Goal: Transaction & Acquisition: Obtain resource

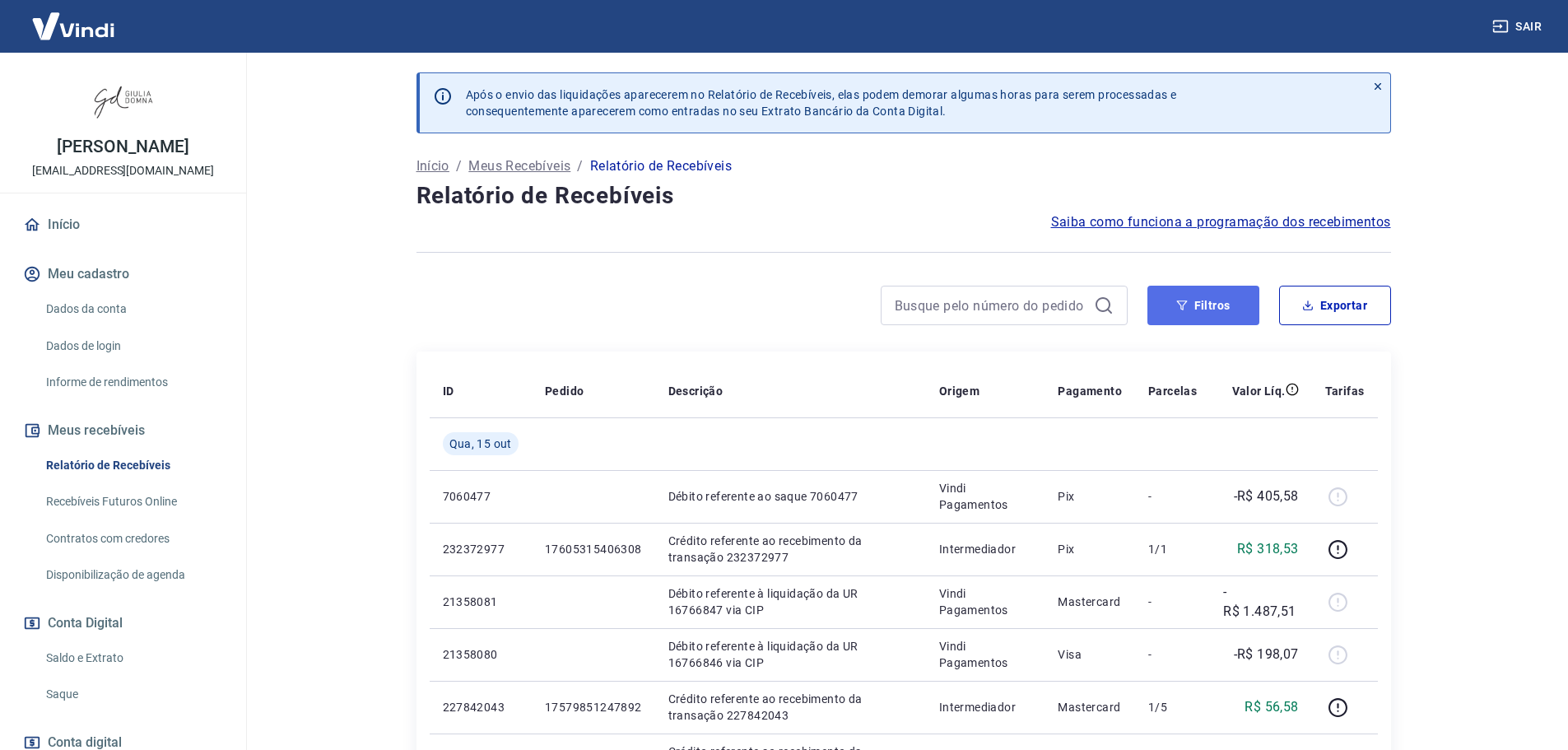
click at [1216, 295] on button "Filtros" at bounding box center [1203, 305] width 112 height 40
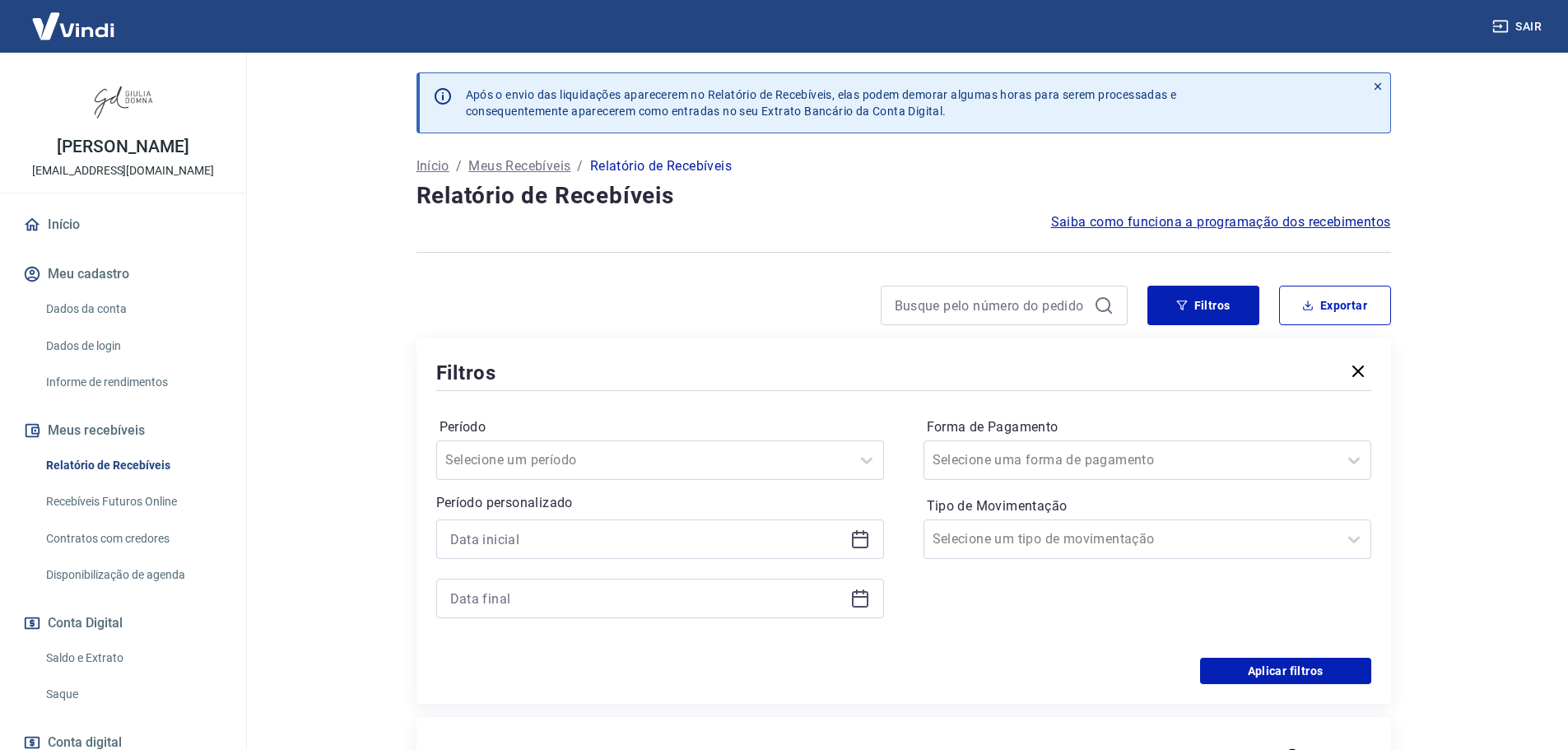
click at [860, 542] on icon at bounding box center [860, 538] width 20 height 20
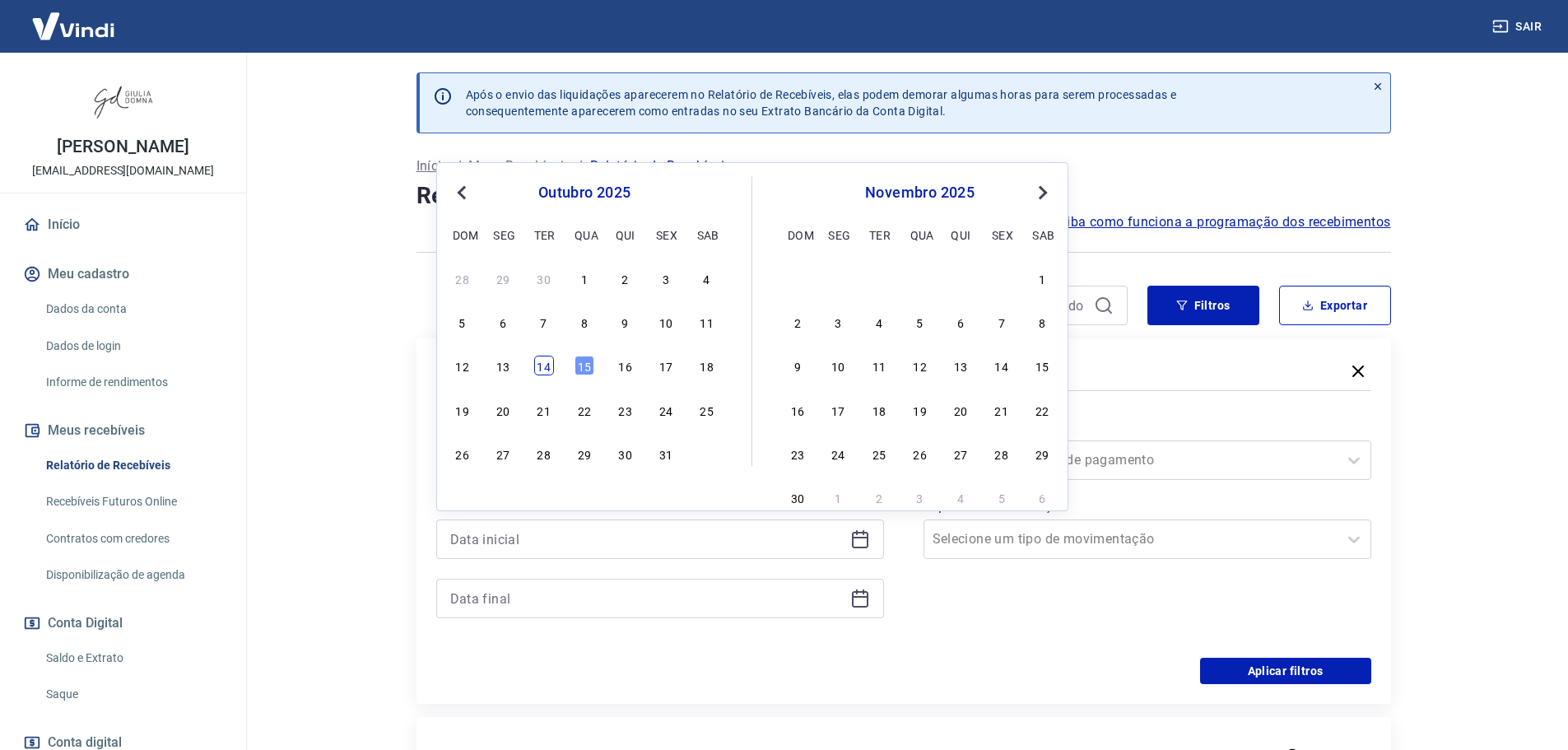
click at [542, 366] on div "14" at bounding box center [543, 365] width 20 height 20
type input "[DATE]"
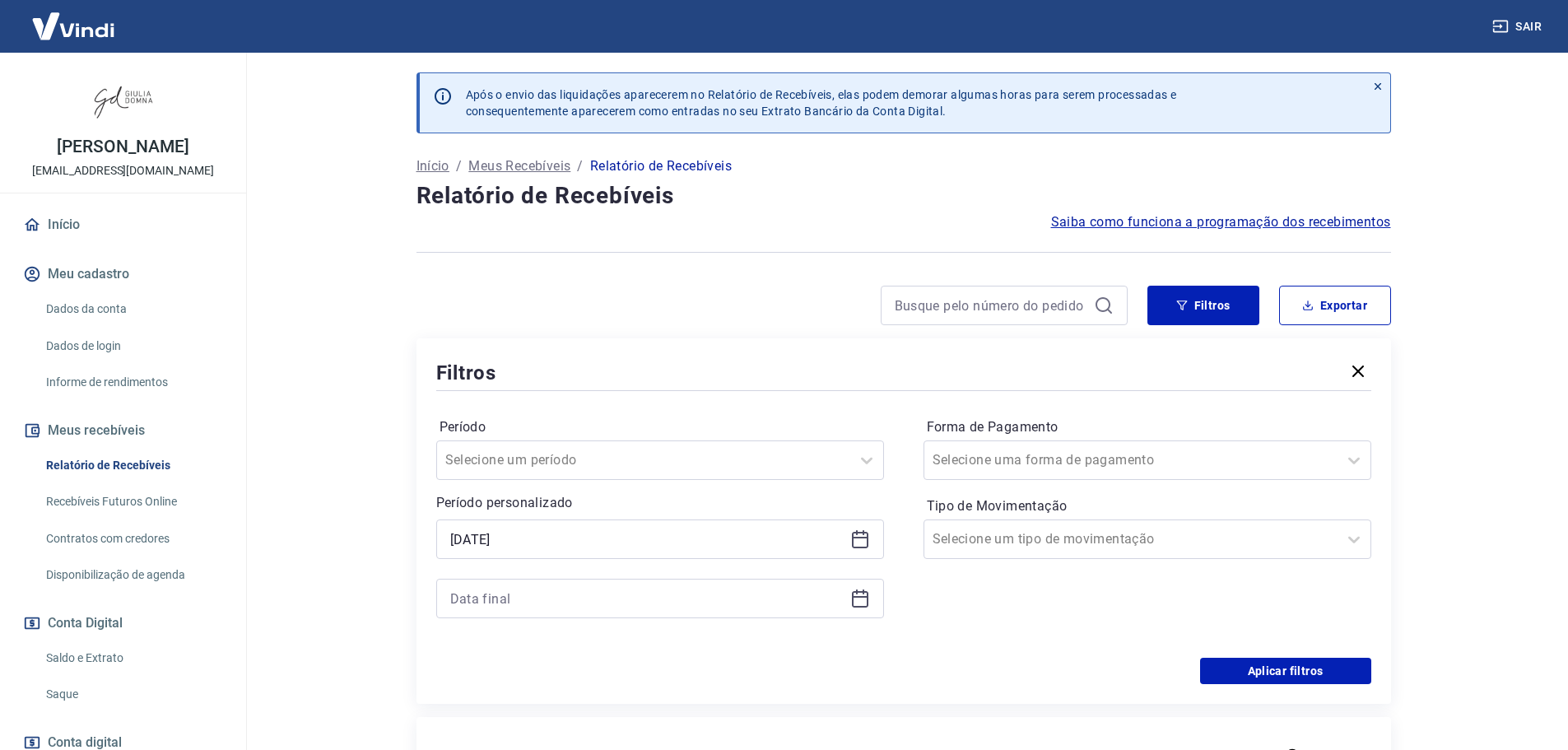
click at [860, 606] on icon at bounding box center [860, 598] width 16 height 16
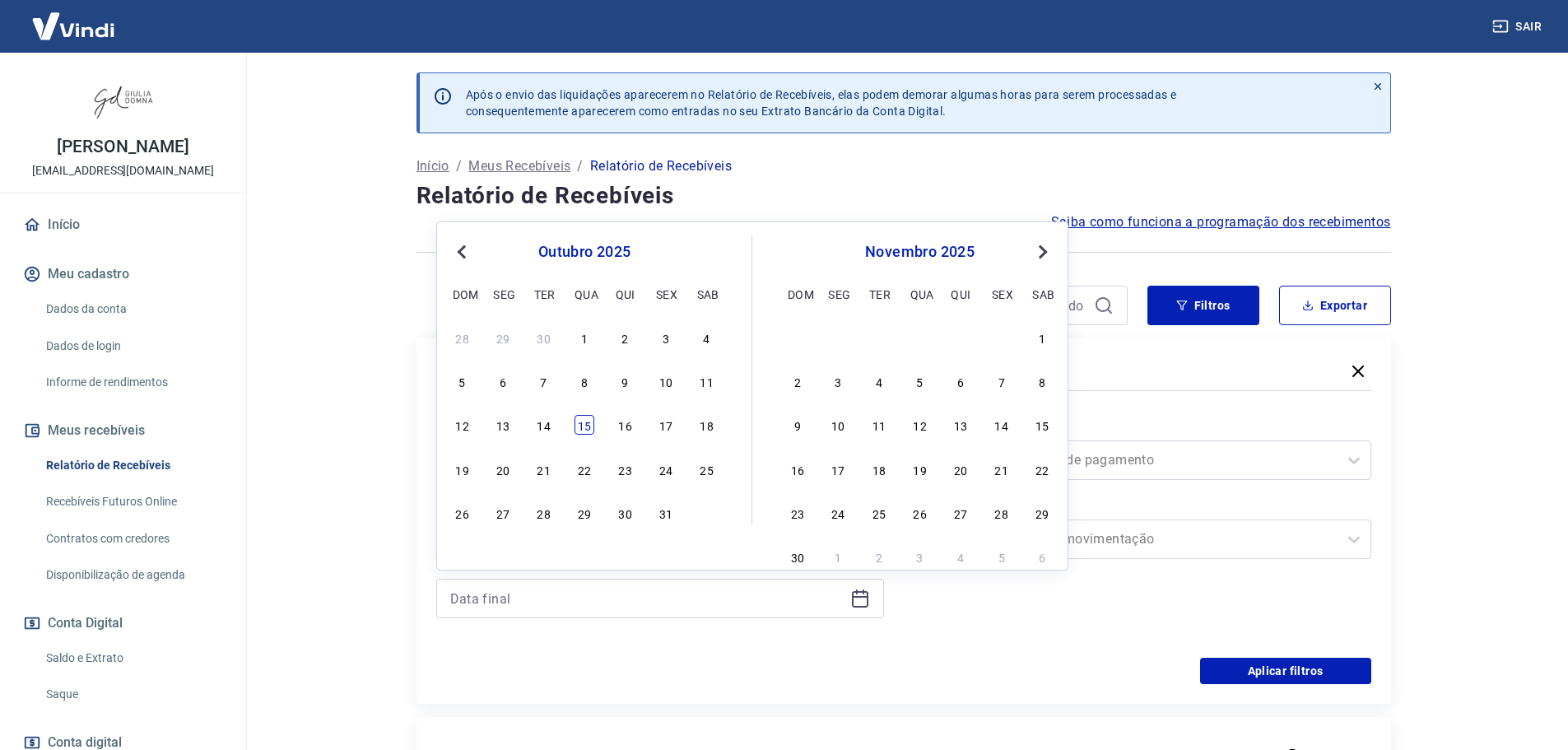
click at [576, 426] on div "15" at bounding box center [584, 424] width 20 height 20
type input "[DATE]"
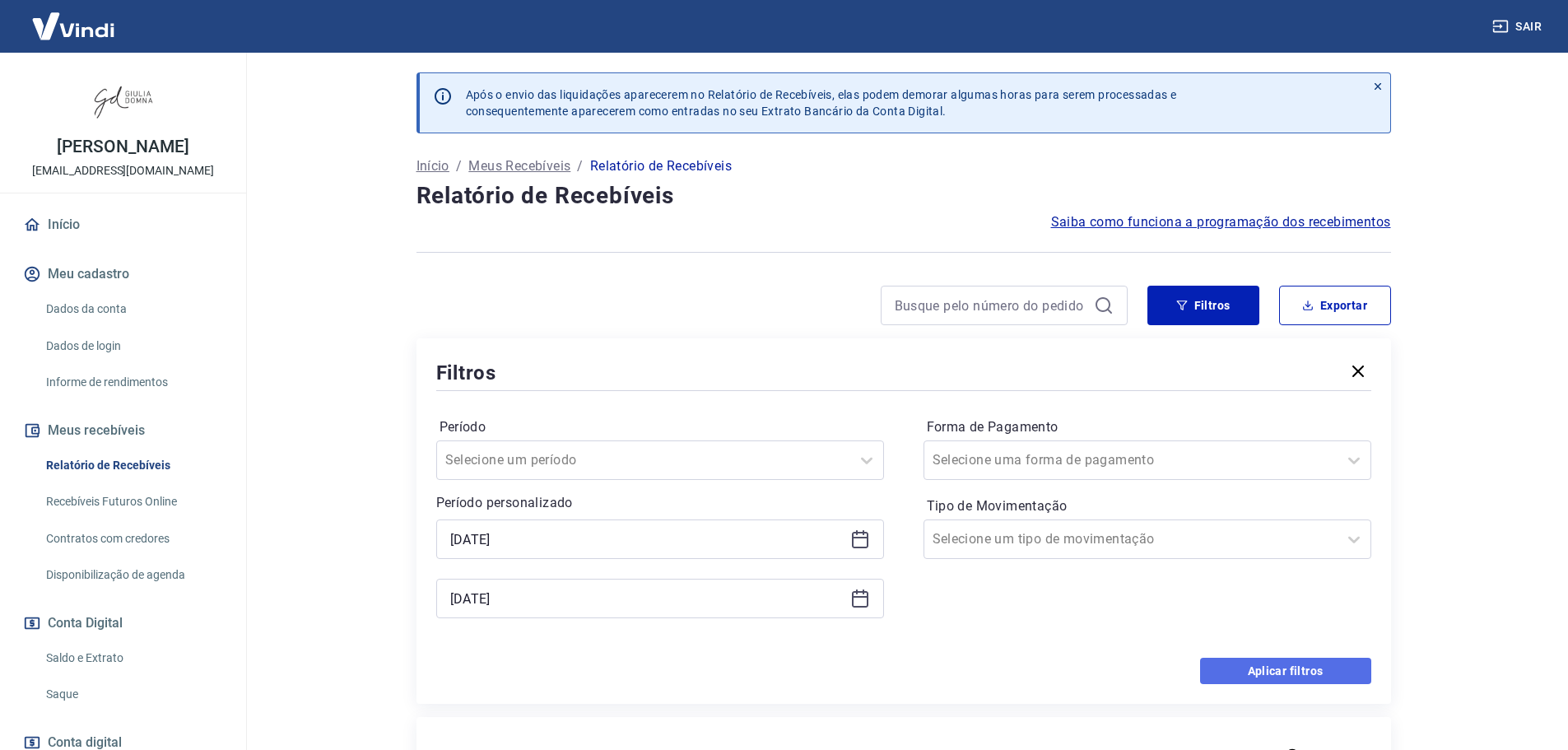
click at [1301, 670] on button "Aplicar filtros" at bounding box center [1285, 671] width 171 height 26
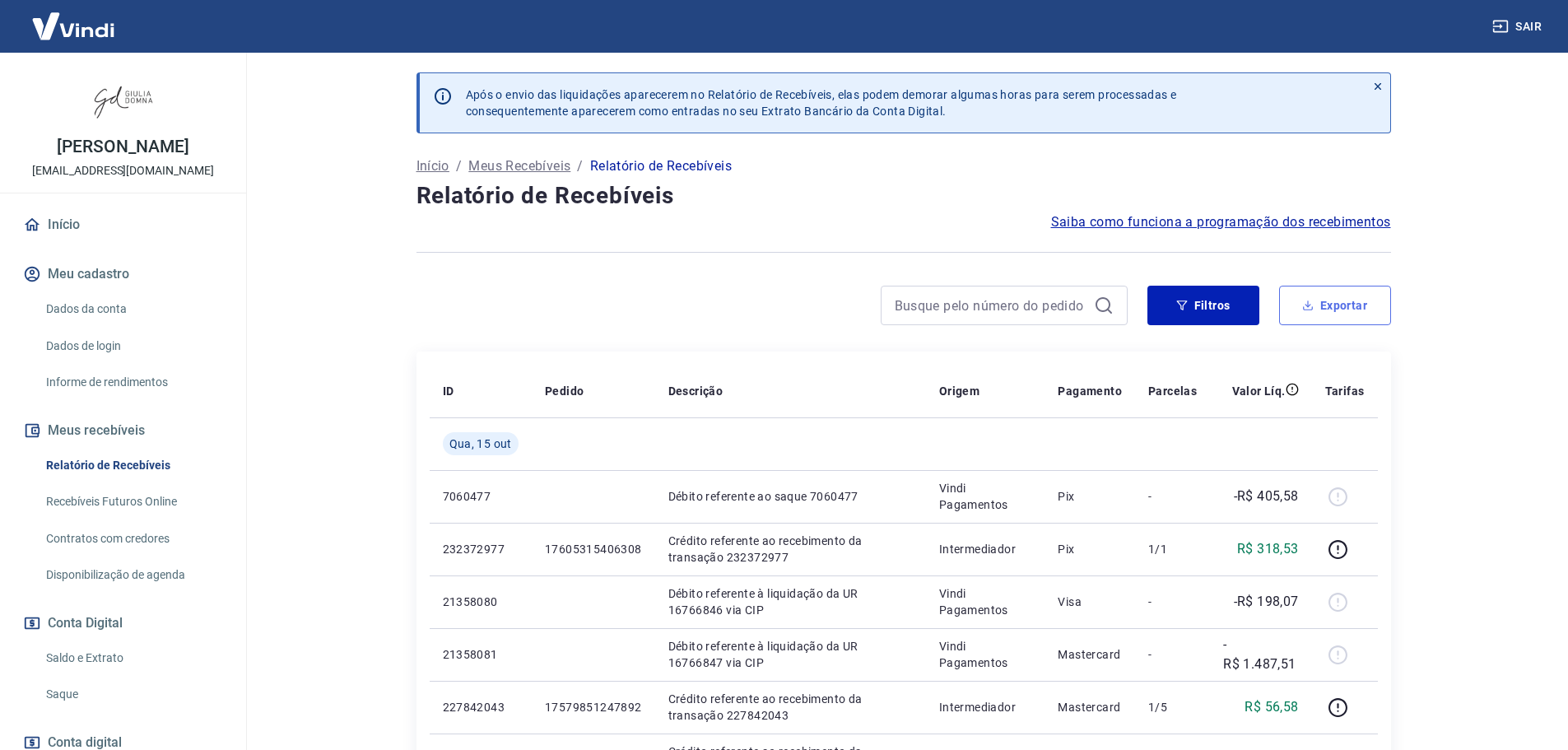
click at [1331, 303] on button "Exportar" at bounding box center [1335, 305] width 112 height 40
type input "[DATE]"
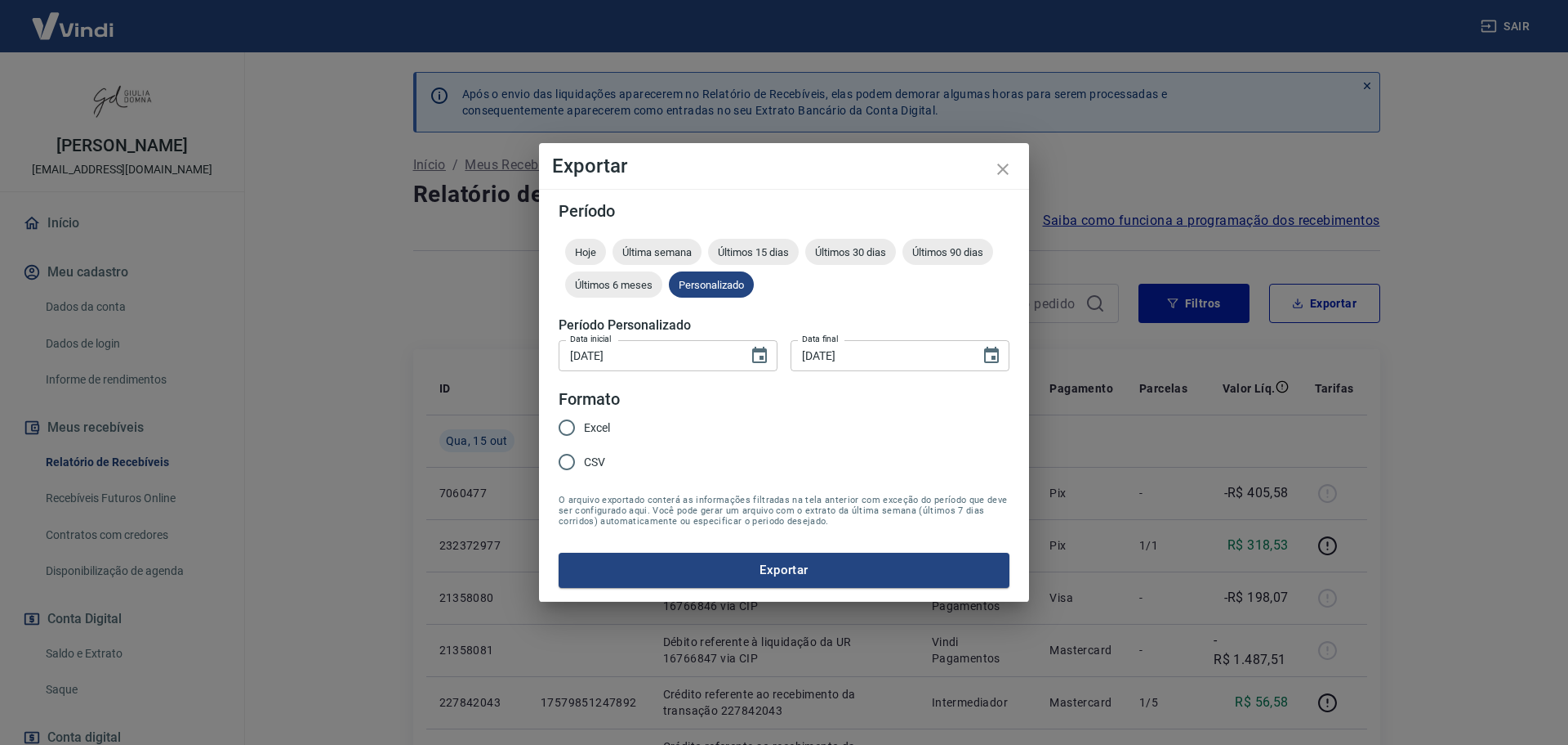
click at [570, 428] on input "Excel" at bounding box center [566, 427] width 35 height 35
radio input "true"
click at [826, 568] on button "Exportar" at bounding box center [784, 570] width 451 height 35
